Goal: Task Accomplishment & Management: Manage account settings

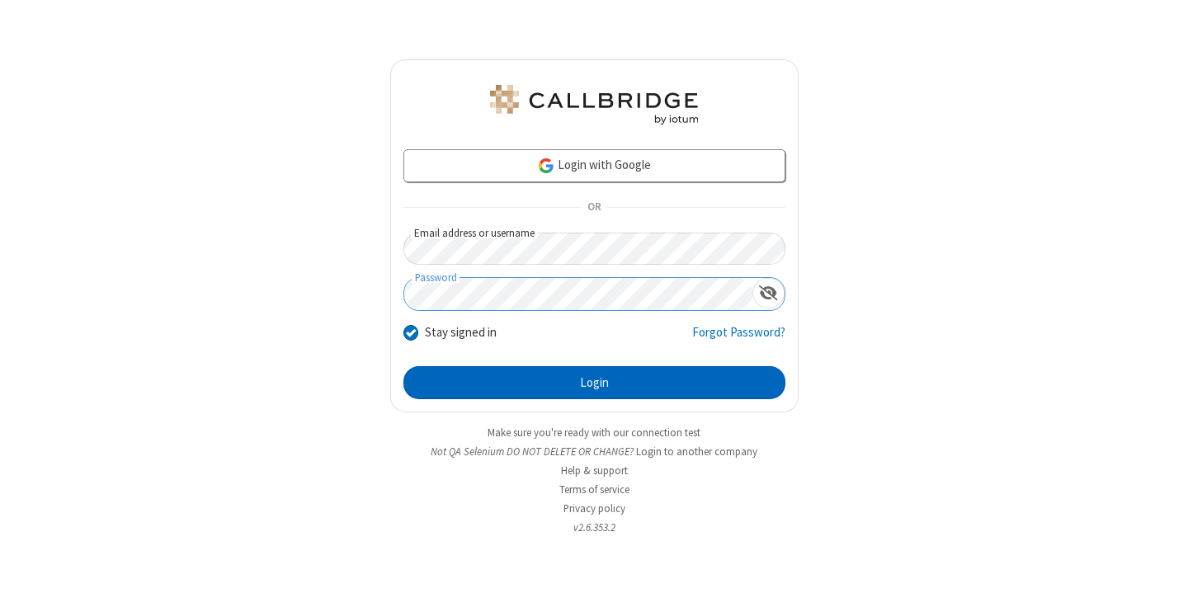
click at [594, 383] on button "Login" at bounding box center [595, 382] width 382 height 33
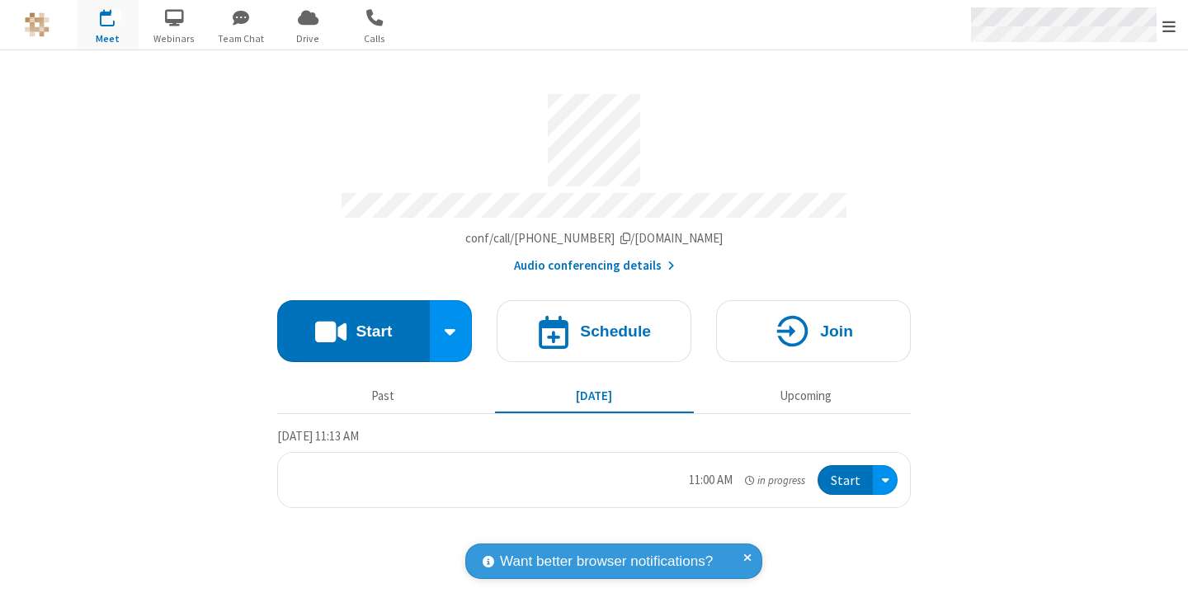
click at [1169, 26] on span "Open menu" at bounding box center [1169, 26] width 13 height 17
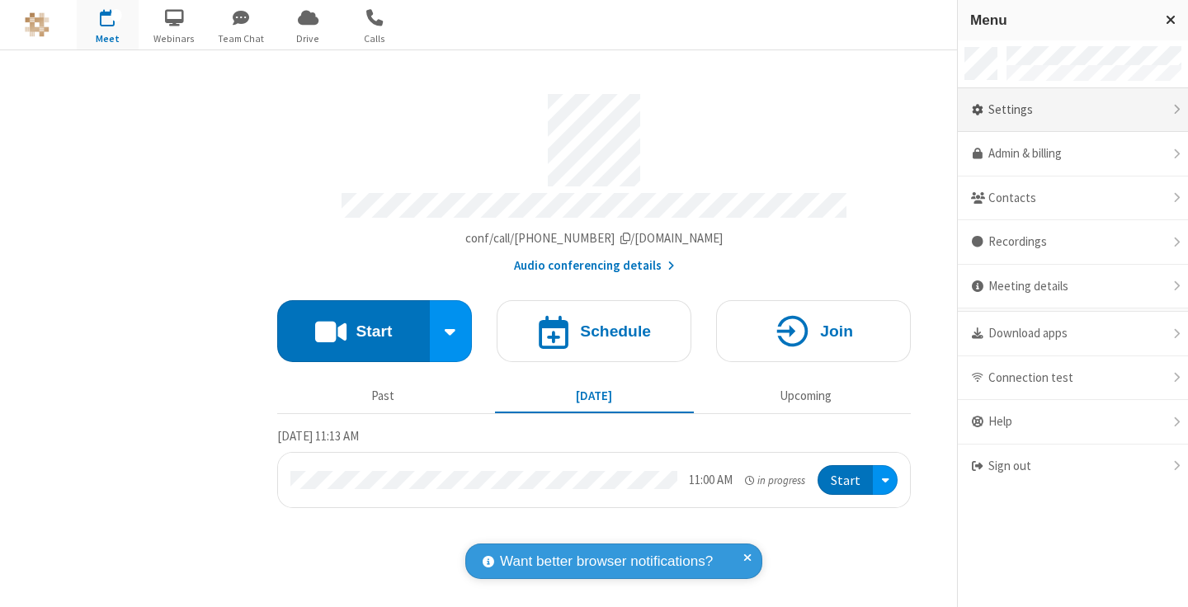
click at [1073, 110] on div "Settings" at bounding box center [1073, 110] width 230 height 45
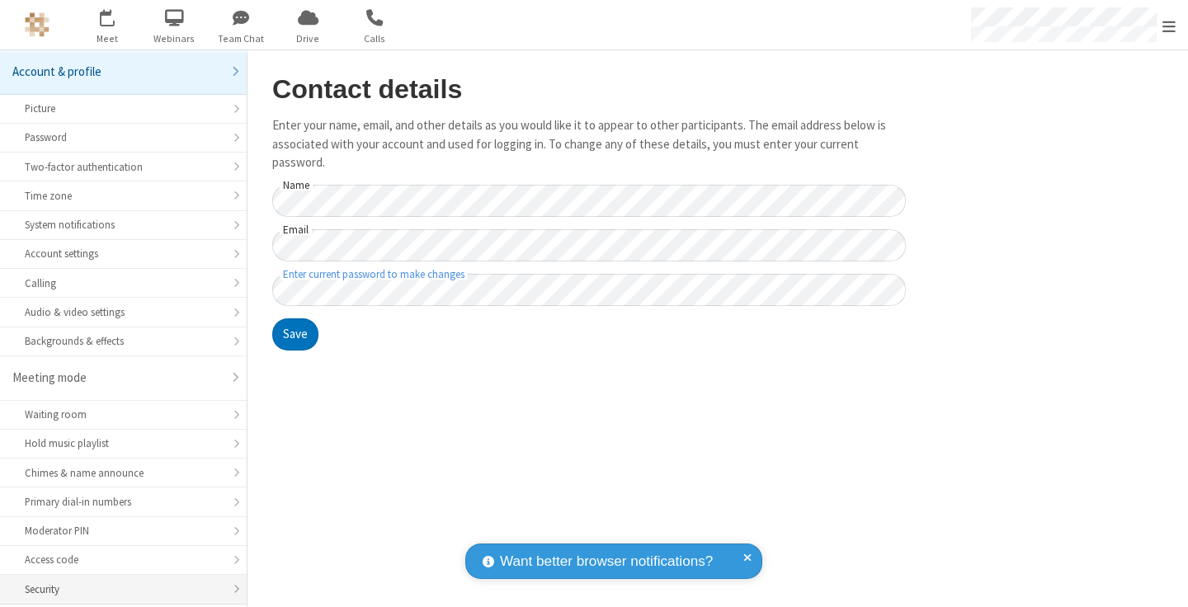
click at [117, 582] on div "Security" at bounding box center [123, 590] width 197 height 16
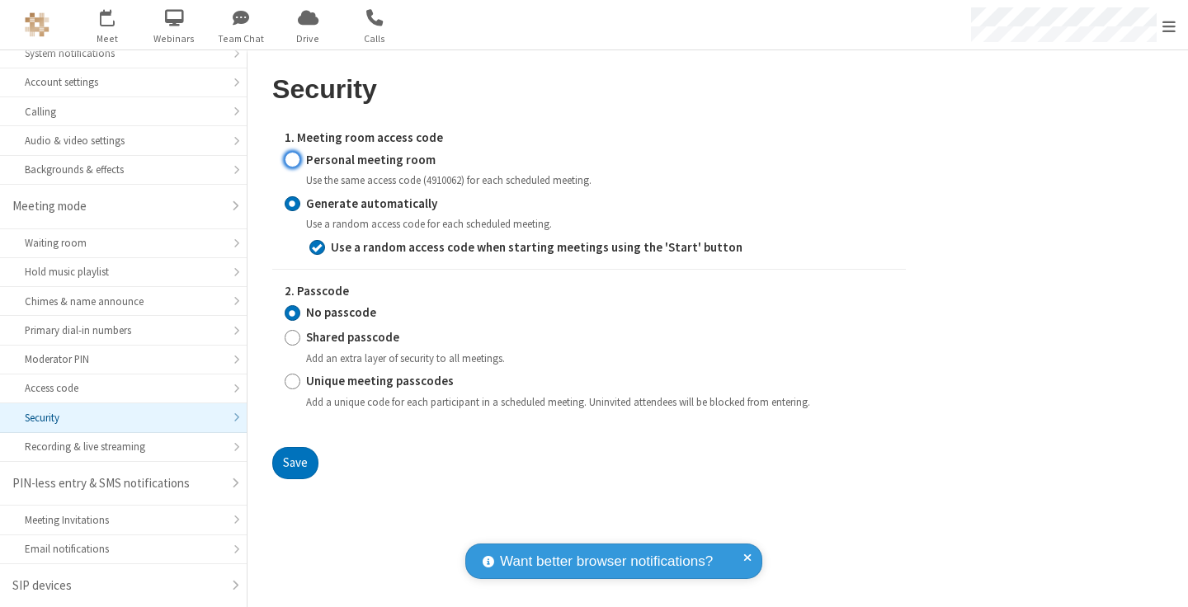
click at [292, 159] on input "Personal meeting room" at bounding box center [293, 159] width 16 height 17
radio input "true"
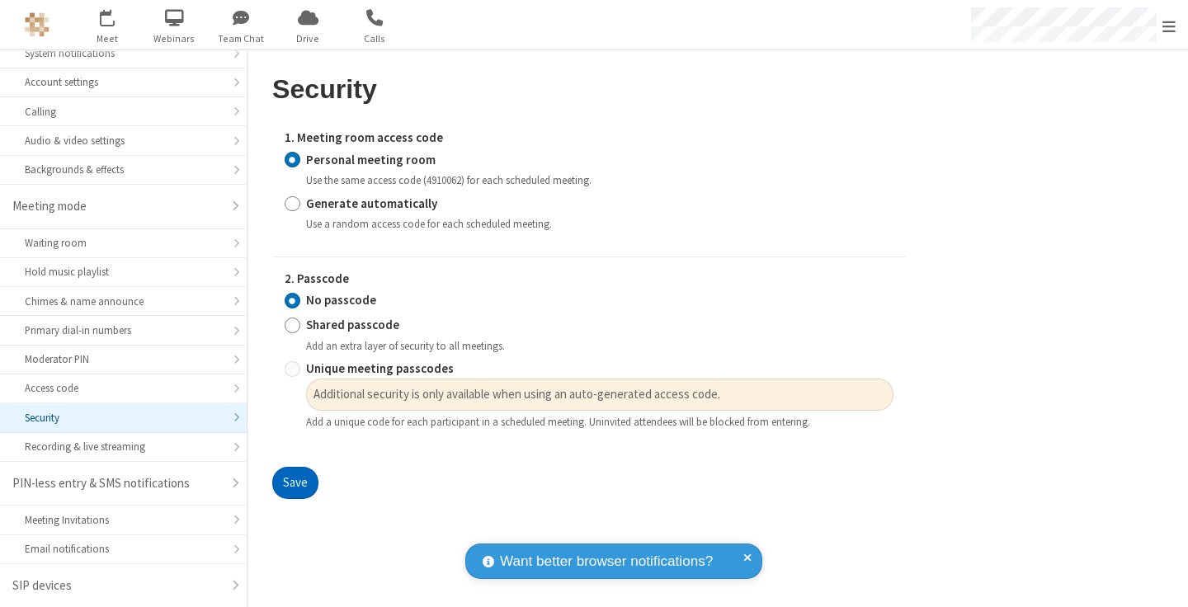
click at [295, 484] on button "Save" at bounding box center [295, 483] width 46 height 33
